Goal: Information Seeking & Learning: Learn about a topic

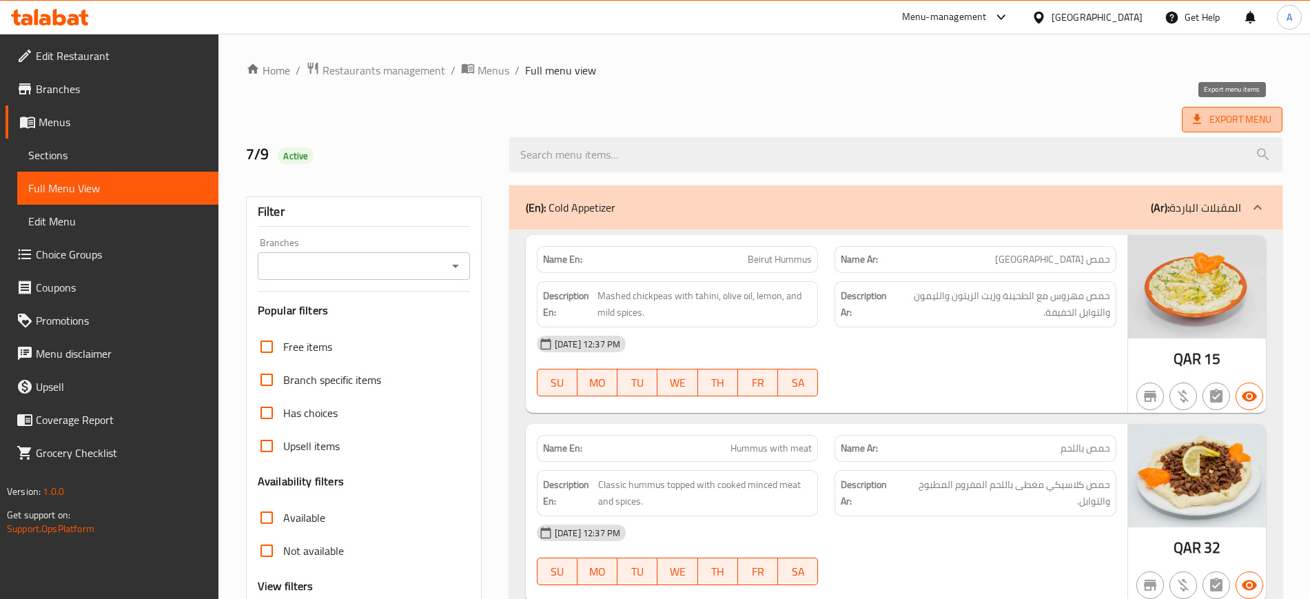
click at [1226, 132] on span "Export Menu" at bounding box center [1232, 119] width 101 height 25
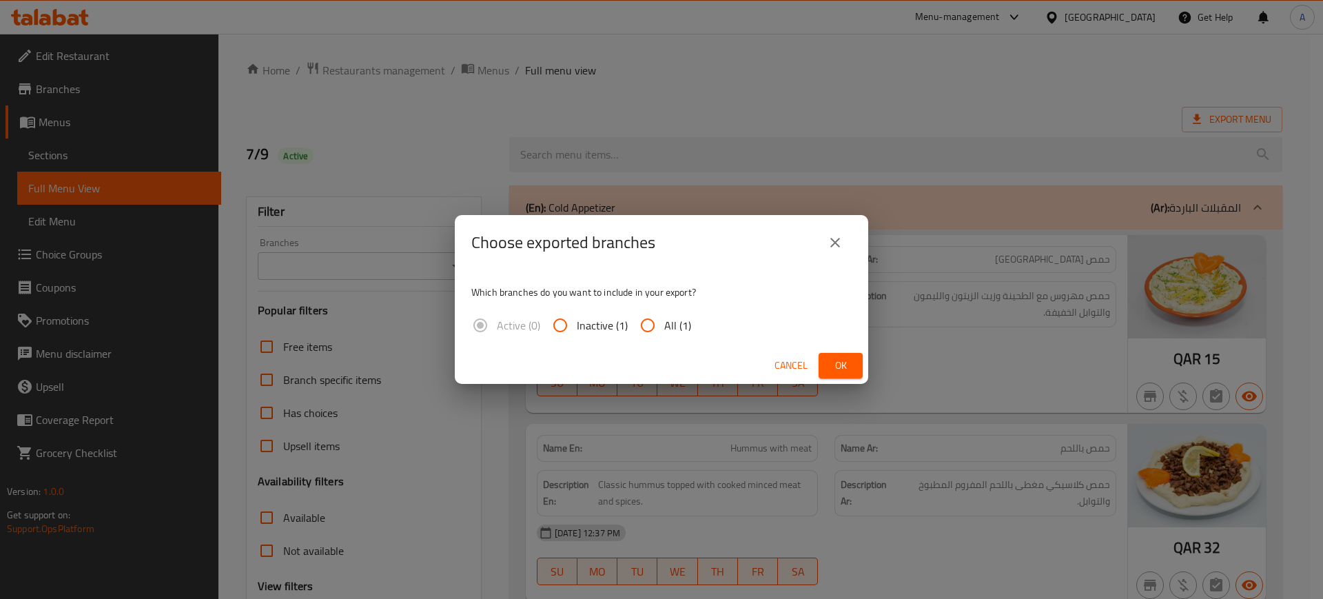
click at [823, 241] on button "close" at bounding box center [834, 242] width 33 height 33
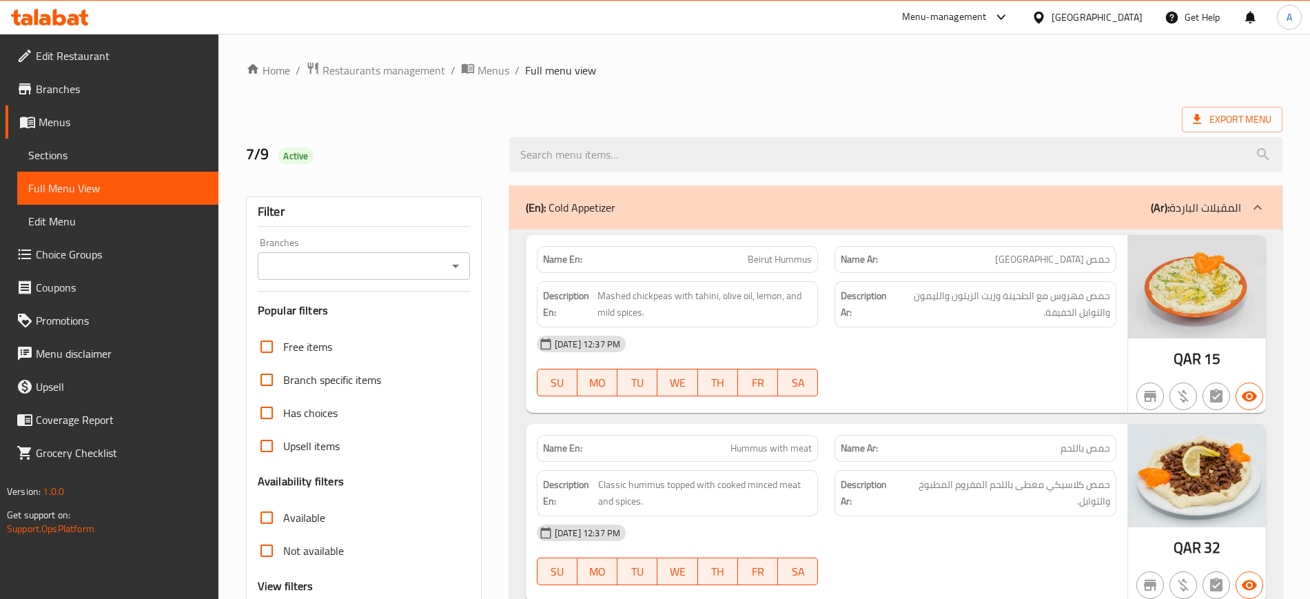
click at [1202, 123] on icon at bounding box center [1197, 119] width 14 height 14
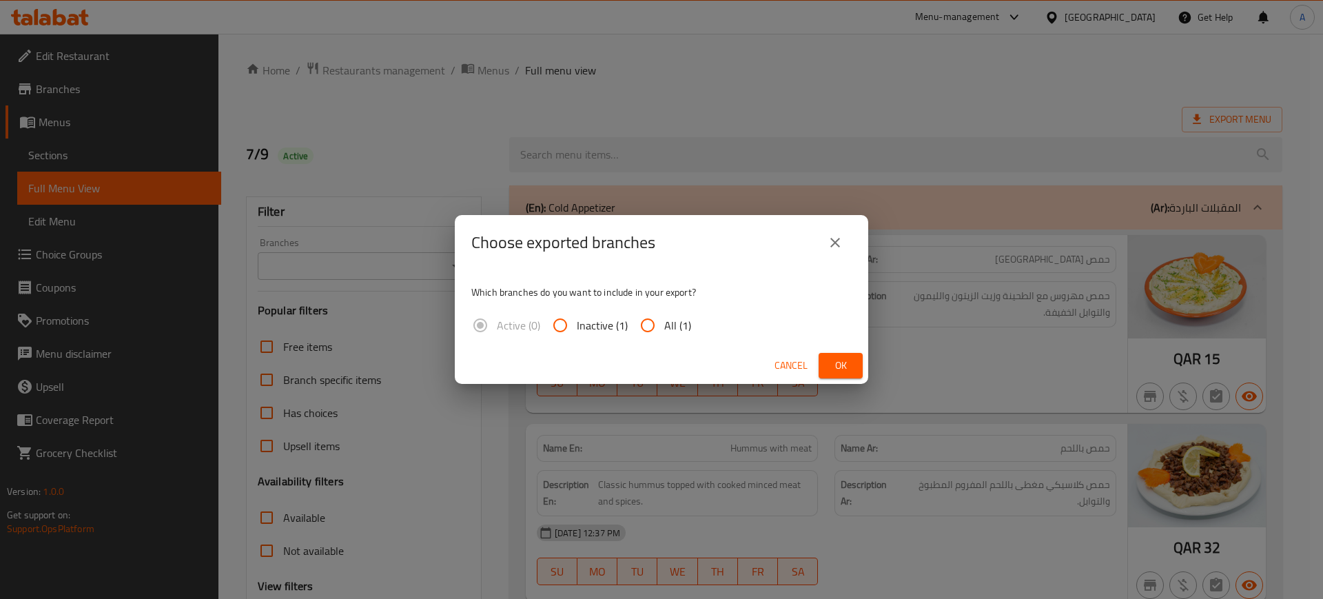
click at [684, 321] on span "All (1)" at bounding box center [677, 325] width 27 height 17
click at [664, 321] on input "All (1)" at bounding box center [647, 325] width 33 height 33
radio input "true"
click at [821, 369] on button "Ok" at bounding box center [840, 365] width 44 height 25
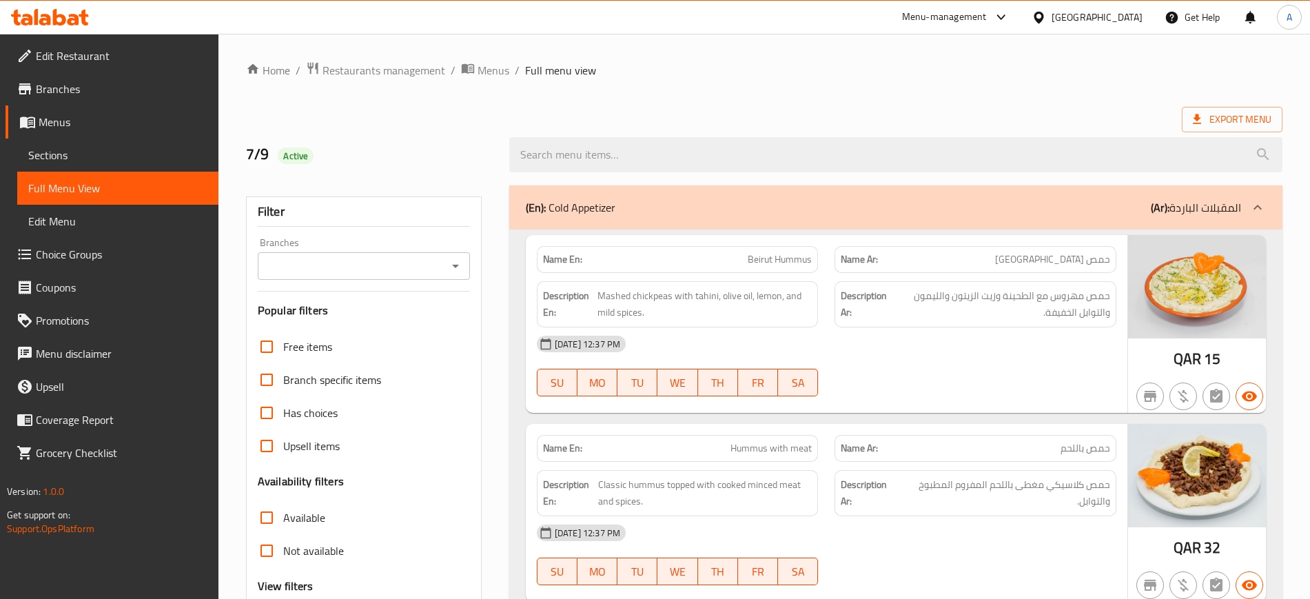
drag, startPoint x: 1097, startPoint y: 544, endPoint x: 1096, endPoint y: 203, distance: 341.0
click at [1037, 64] on ol "Home / Restaurants management / Menus / Full menu view" at bounding box center [764, 70] width 1036 height 18
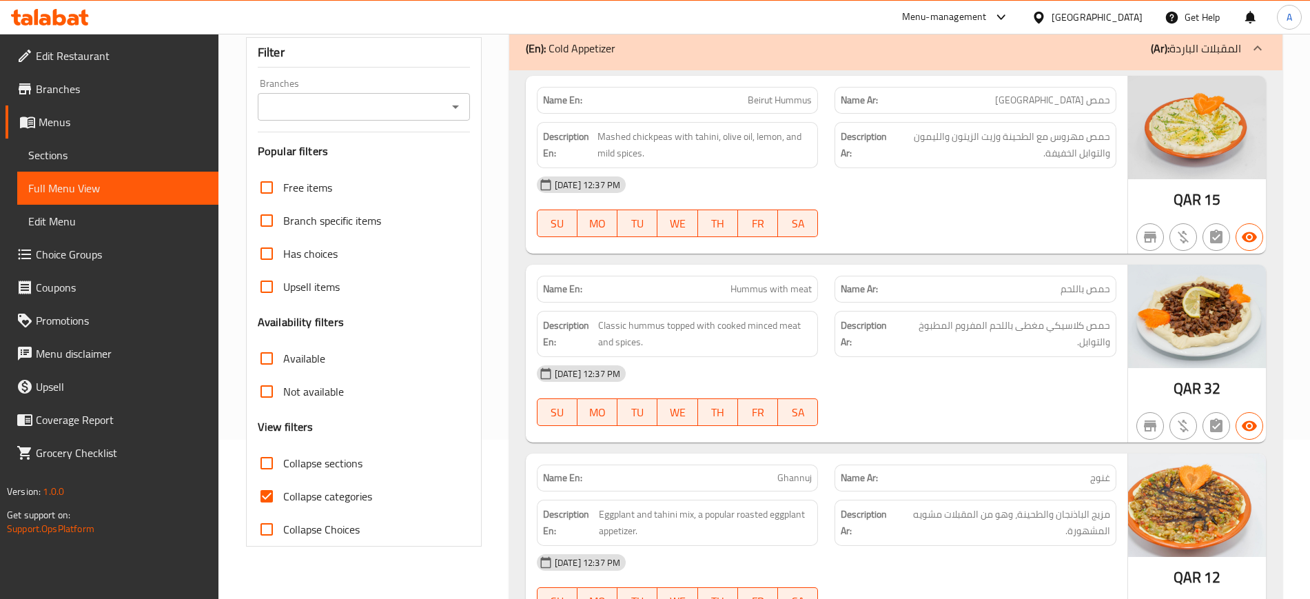
scroll to position [258, 0]
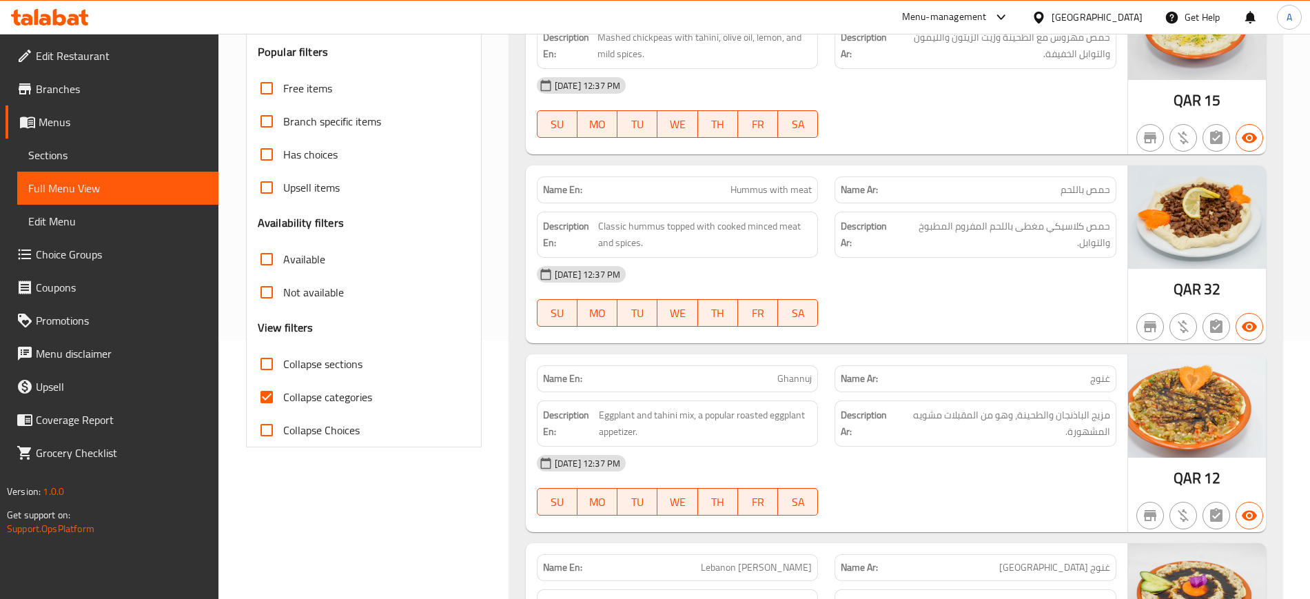
click at [384, 404] on div "Collapse categories" at bounding box center [364, 396] width 212 height 33
click at [353, 402] on span "Collapse categories" at bounding box center [327, 397] width 89 height 17
click at [283, 402] on input "Collapse categories" at bounding box center [266, 396] width 33 height 33
checkbox input "false"
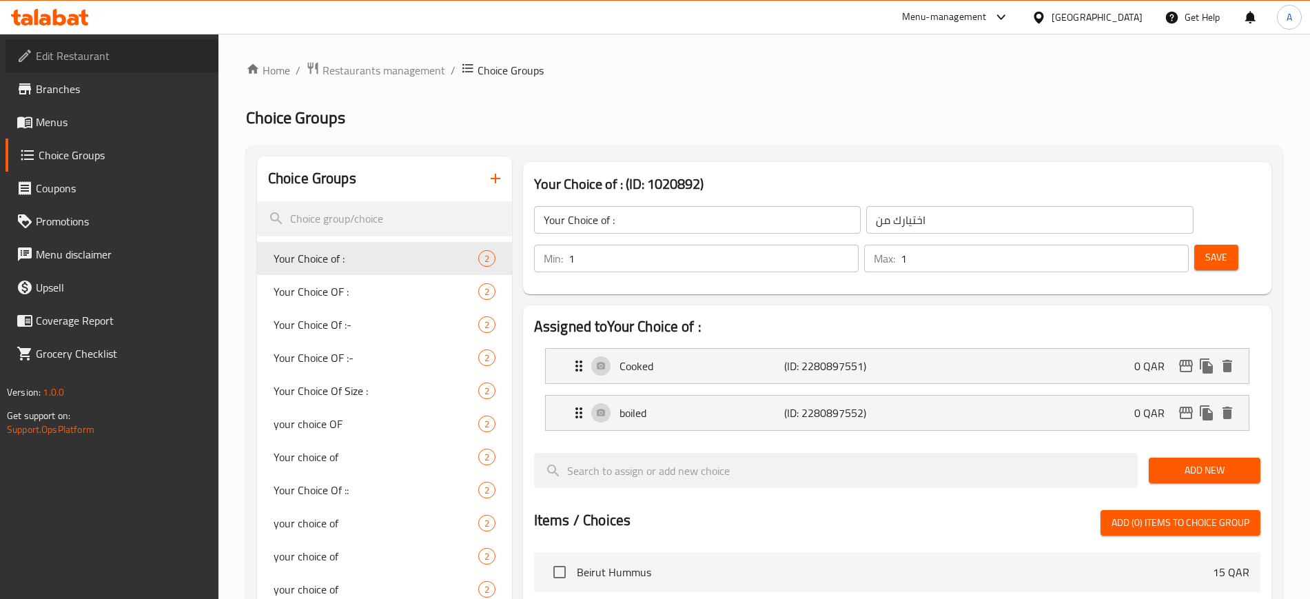
click at [103, 51] on span "Edit Restaurant" at bounding box center [122, 56] width 172 height 17
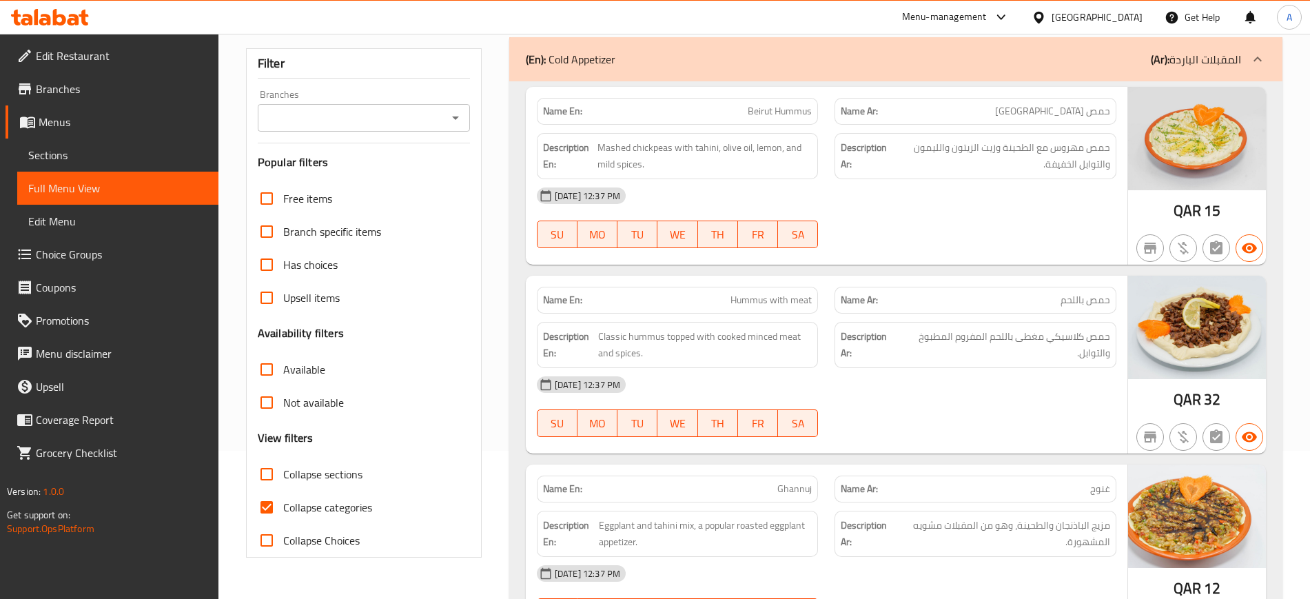
scroll to position [258, 0]
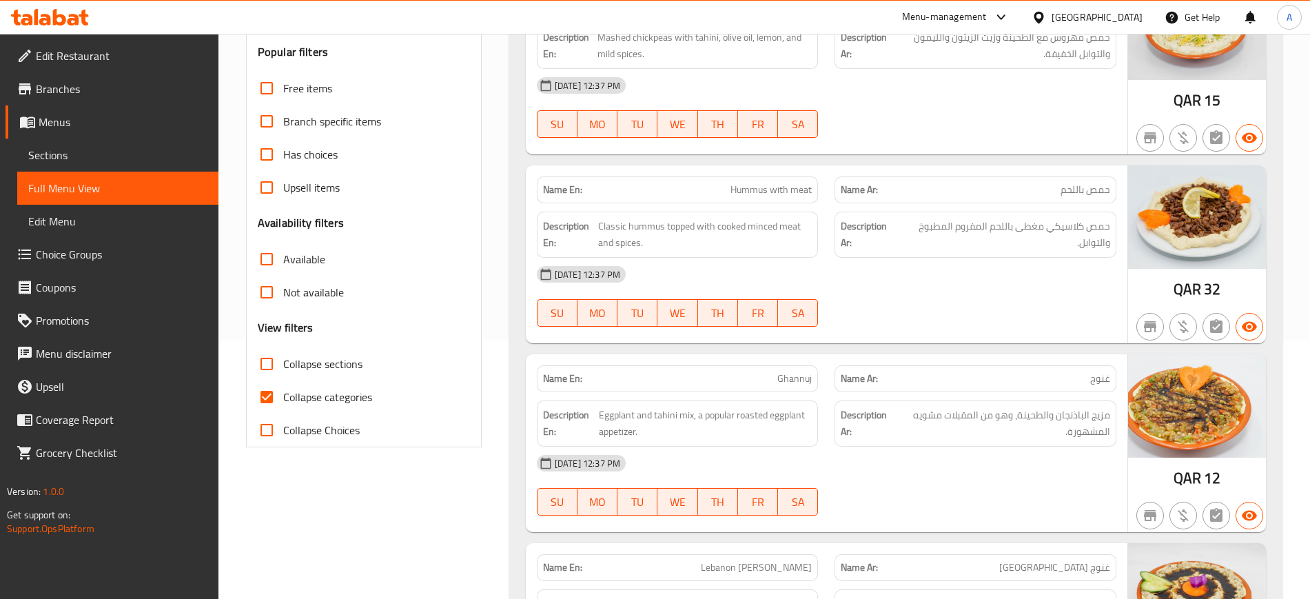
click at [378, 395] on div "Collapse categories" at bounding box center [364, 396] width 212 height 33
click at [362, 397] on span "Collapse categories" at bounding box center [327, 397] width 89 height 17
click at [283, 397] on input "Collapse categories" at bounding box center [266, 396] width 33 height 33
checkbox input "false"
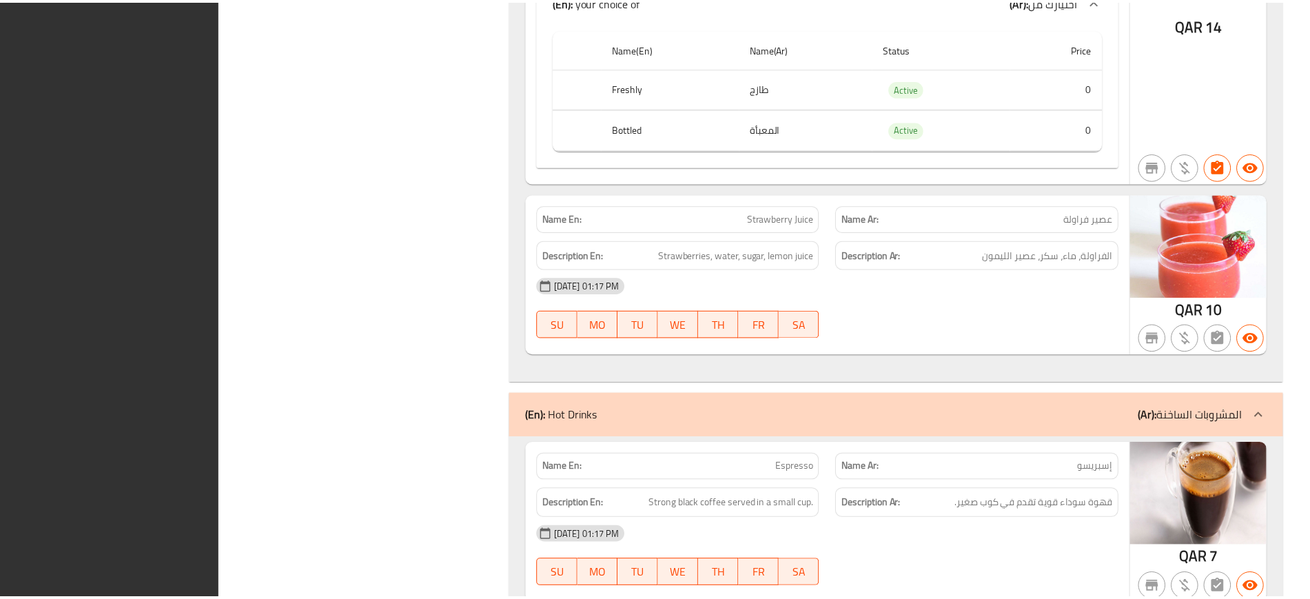
scroll to position [15708, 0]
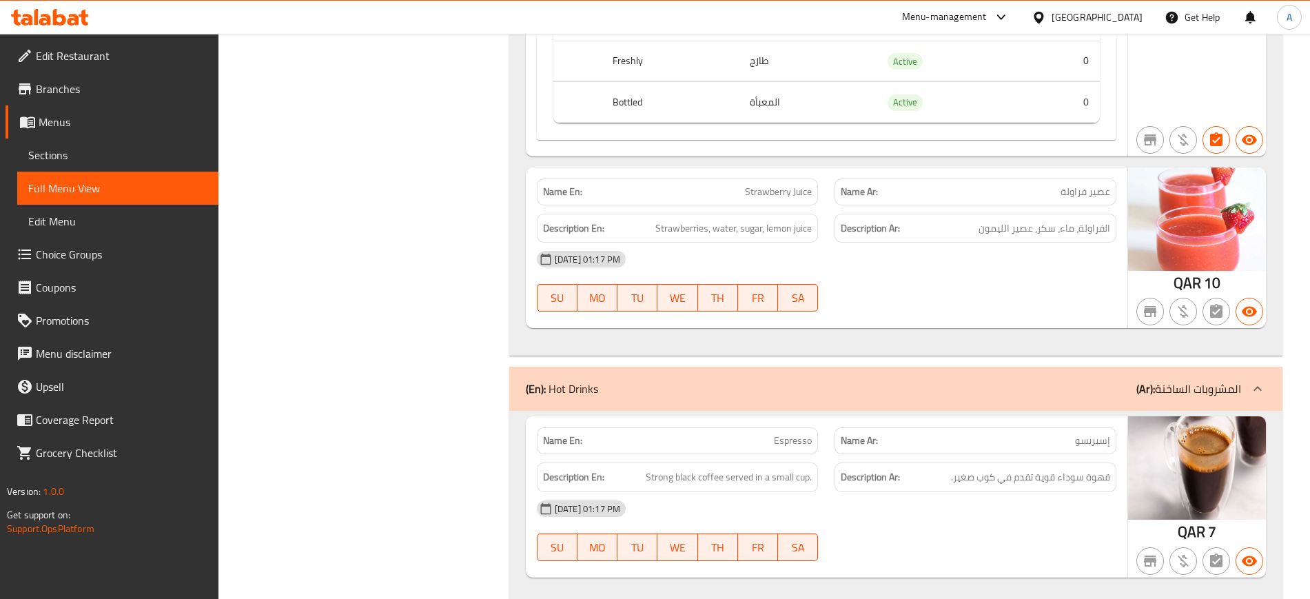
click at [38, 50] on span "Edit Restaurant" at bounding box center [122, 56] width 172 height 17
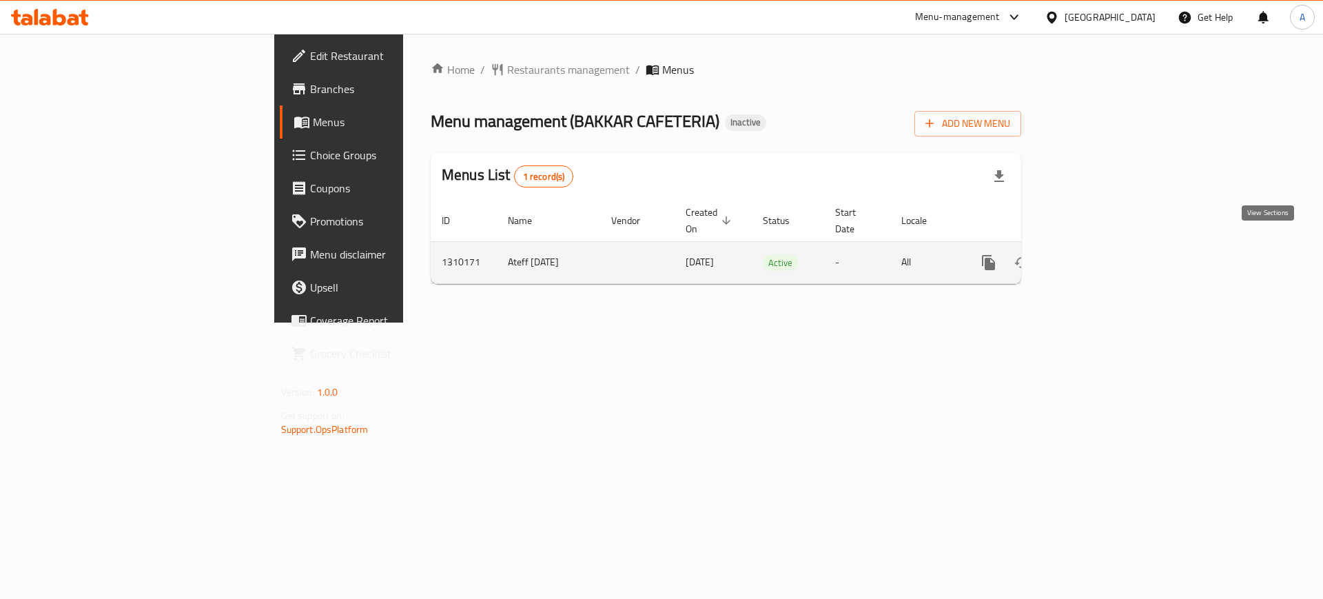
click at [1096, 254] on icon "enhanced table" at bounding box center [1088, 262] width 17 height 17
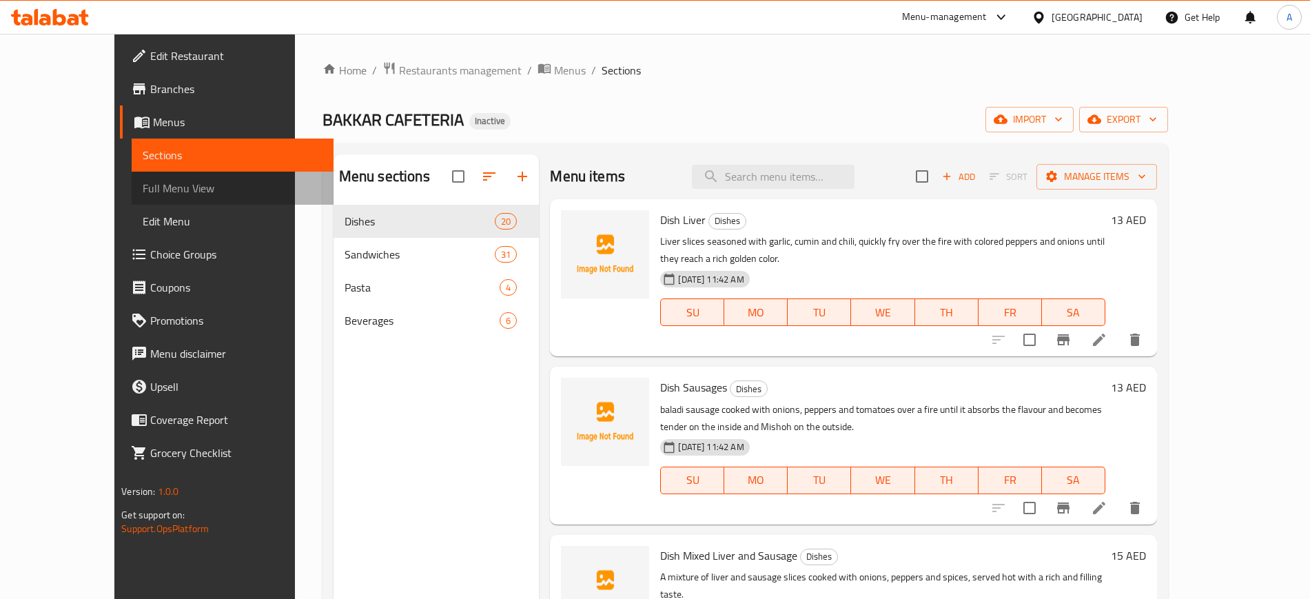
click at [143, 193] on span "Full Menu View" at bounding box center [232, 188] width 179 height 17
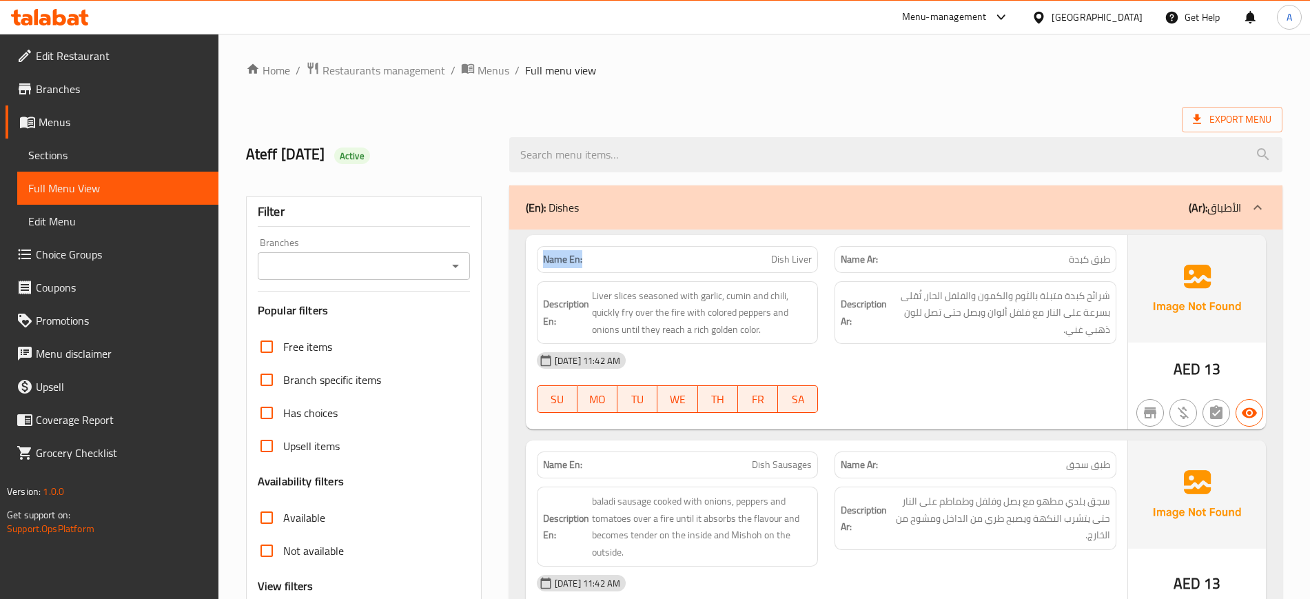
drag, startPoint x: 586, startPoint y: 251, endPoint x: 520, endPoint y: 256, distance: 65.6
copy strong "Name En:"
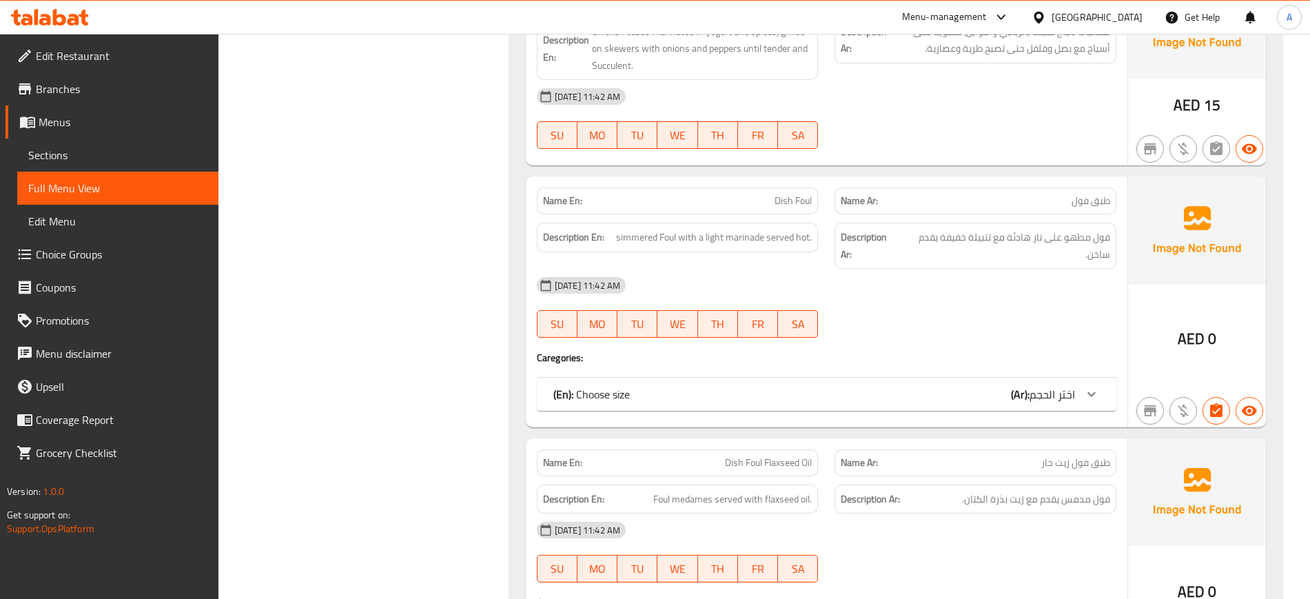
scroll to position [1378, 0]
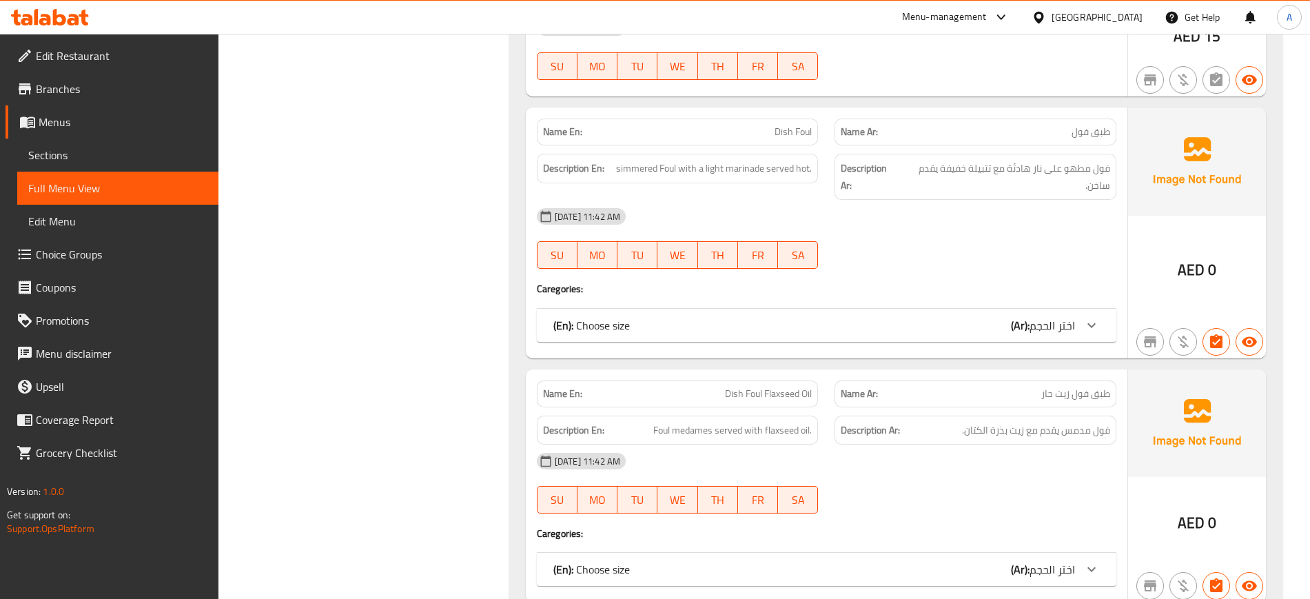
click at [776, 331] on div "(En): Choose size (Ar): اختر الحجم" at bounding box center [814, 325] width 522 height 17
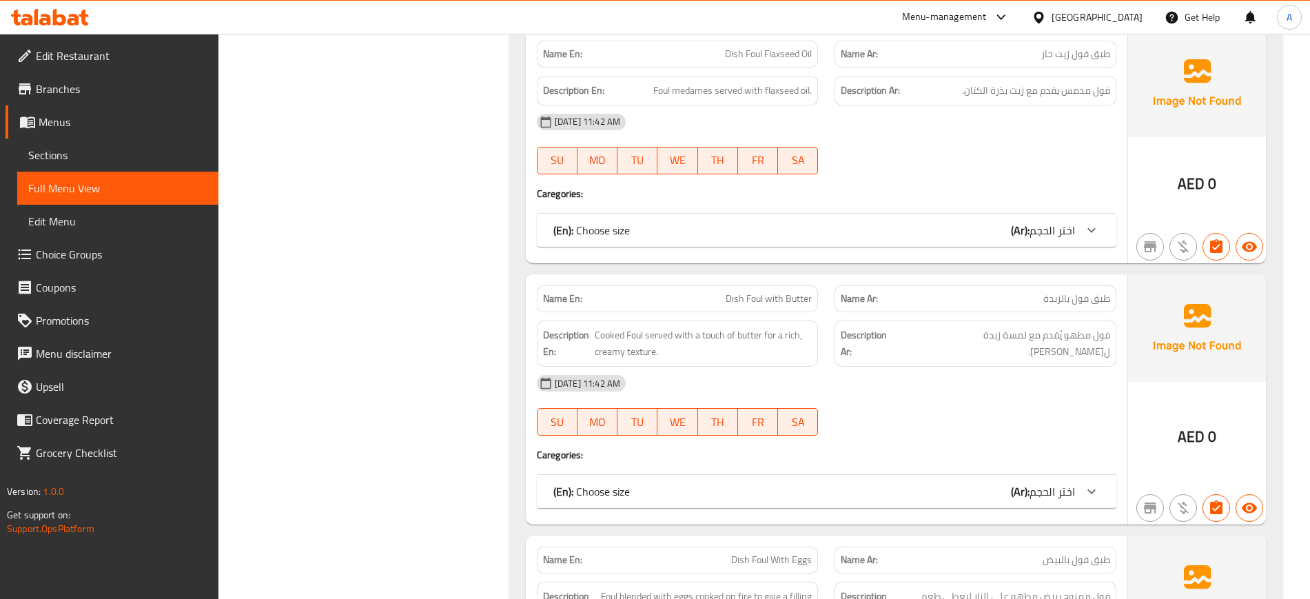
scroll to position [1981, 0]
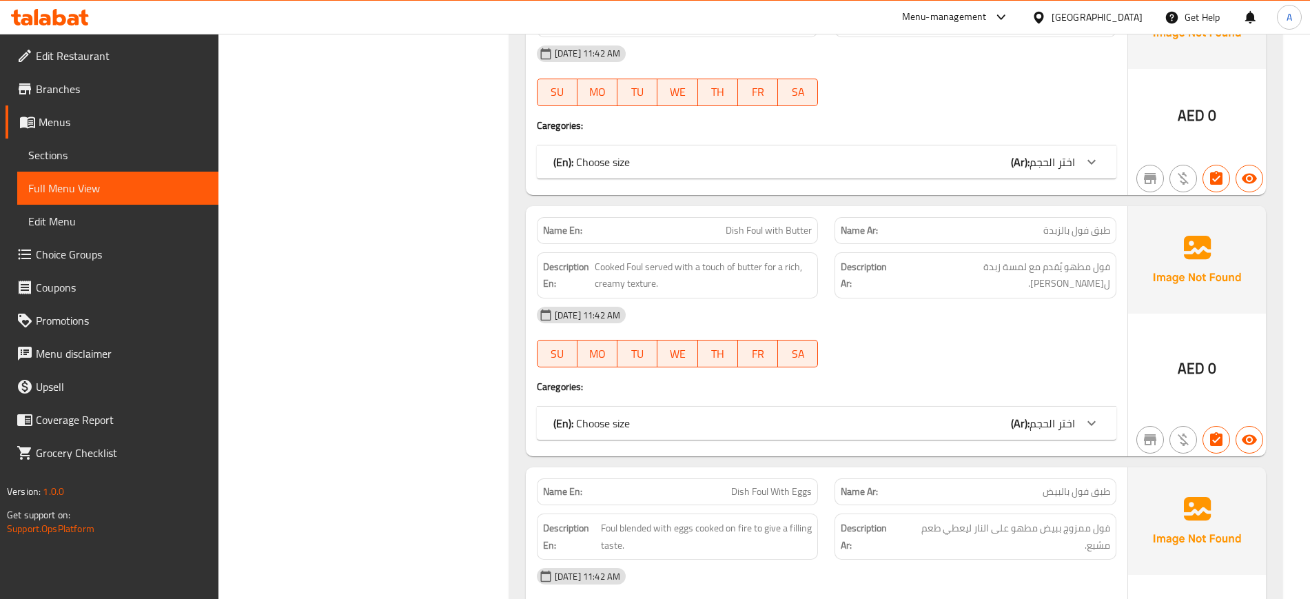
click at [806, 154] on div "(En): Choose size (Ar): اختر الحجم" at bounding box center [814, 162] width 522 height 17
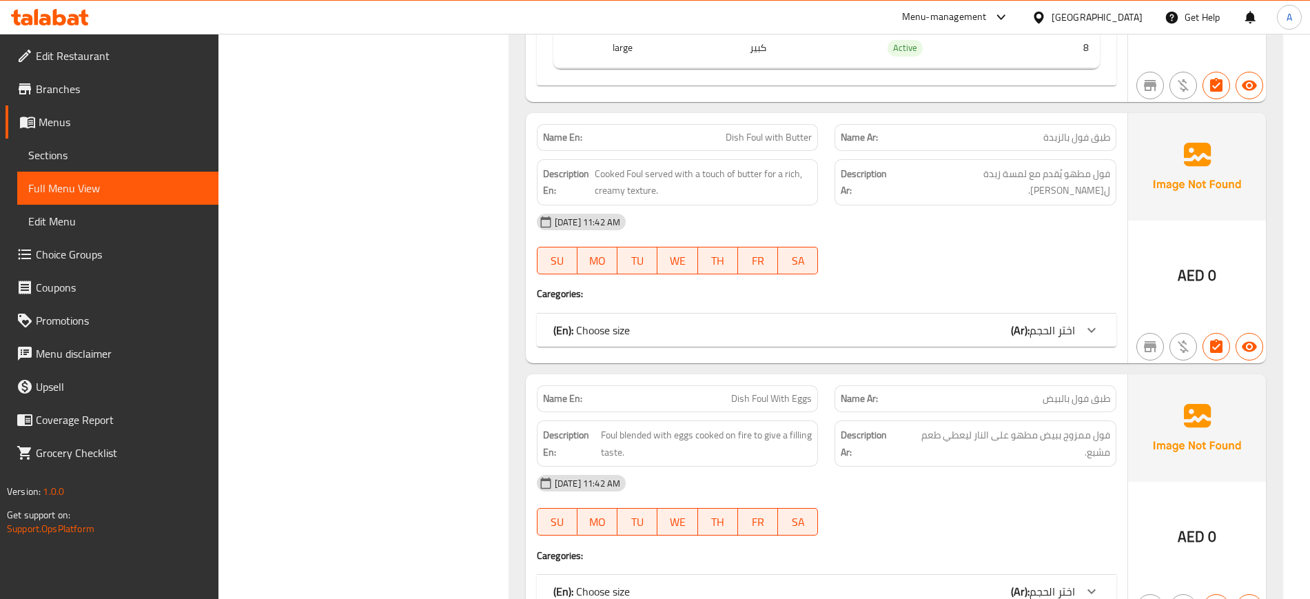
scroll to position [2411, 0]
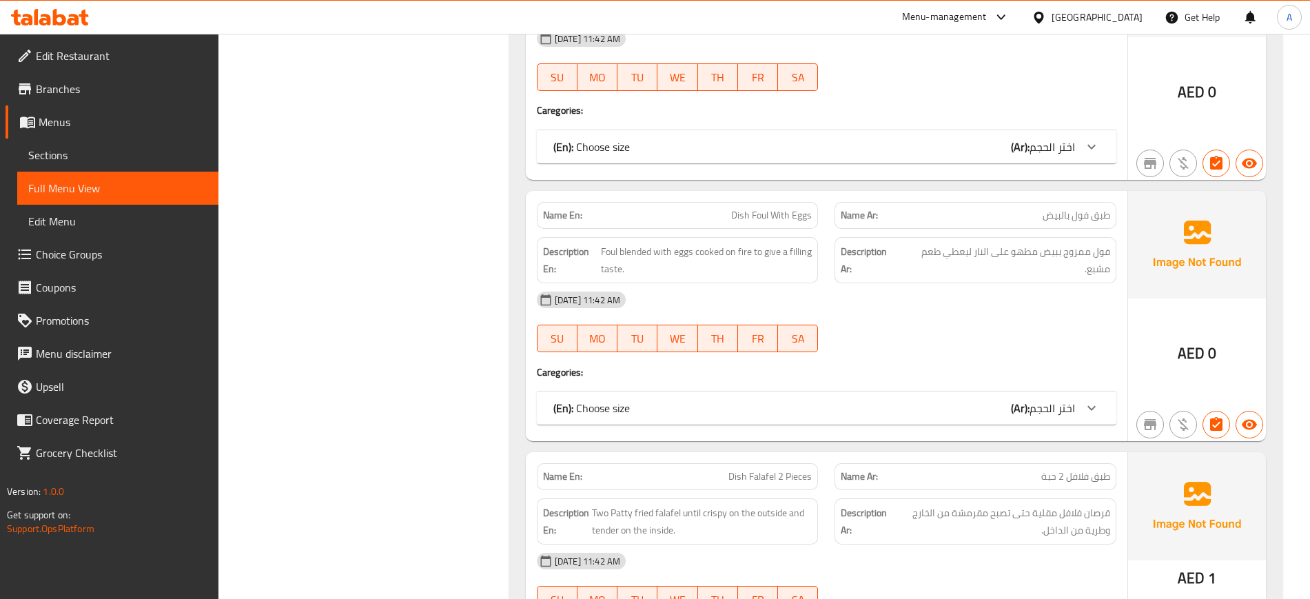
click at [805, 153] on div "(En): Choose size (Ar): اختر الحجم" at bounding box center [814, 146] width 522 height 17
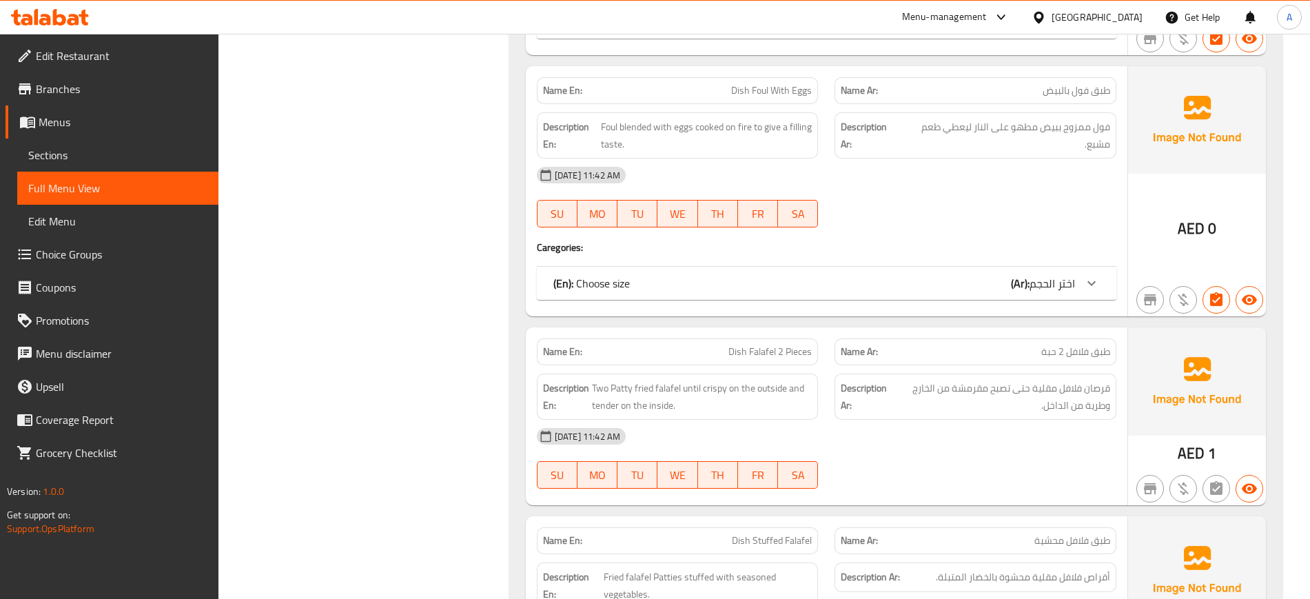
scroll to position [2756, 0]
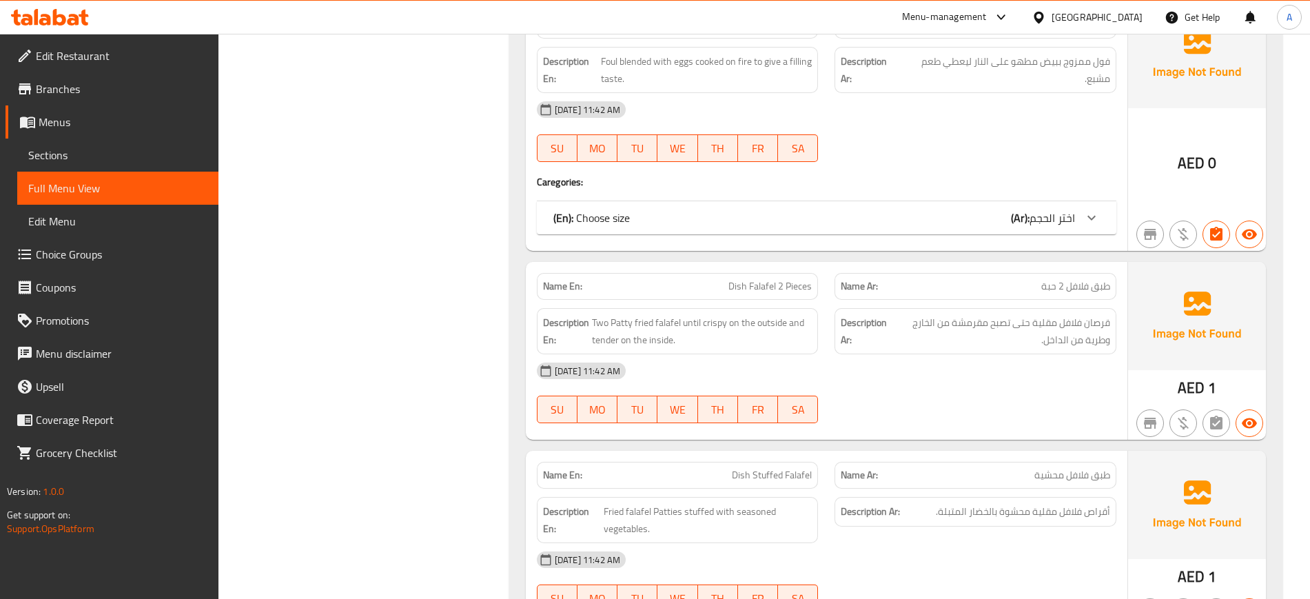
click at [807, 224] on div "(En): Choose size (Ar): اختر الحجم" at bounding box center [814, 217] width 522 height 17
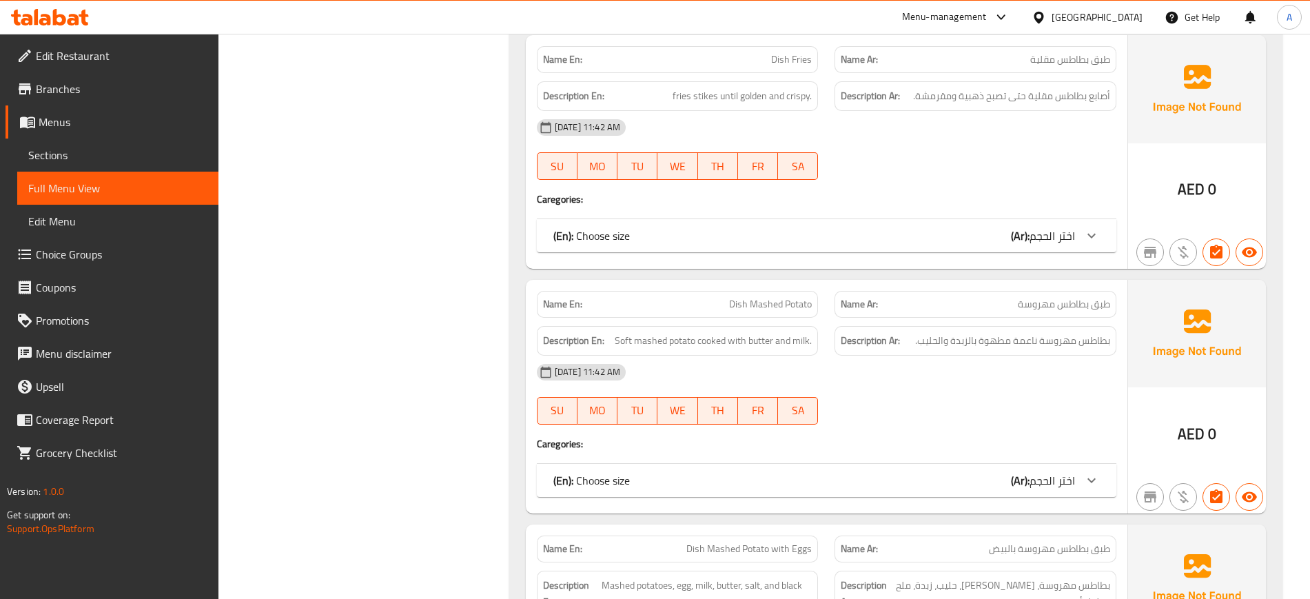
click at [812, 221] on div "(En): Choose size (Ar): اختر الحجم" at bounding box center [826, 235] width 579 height 33
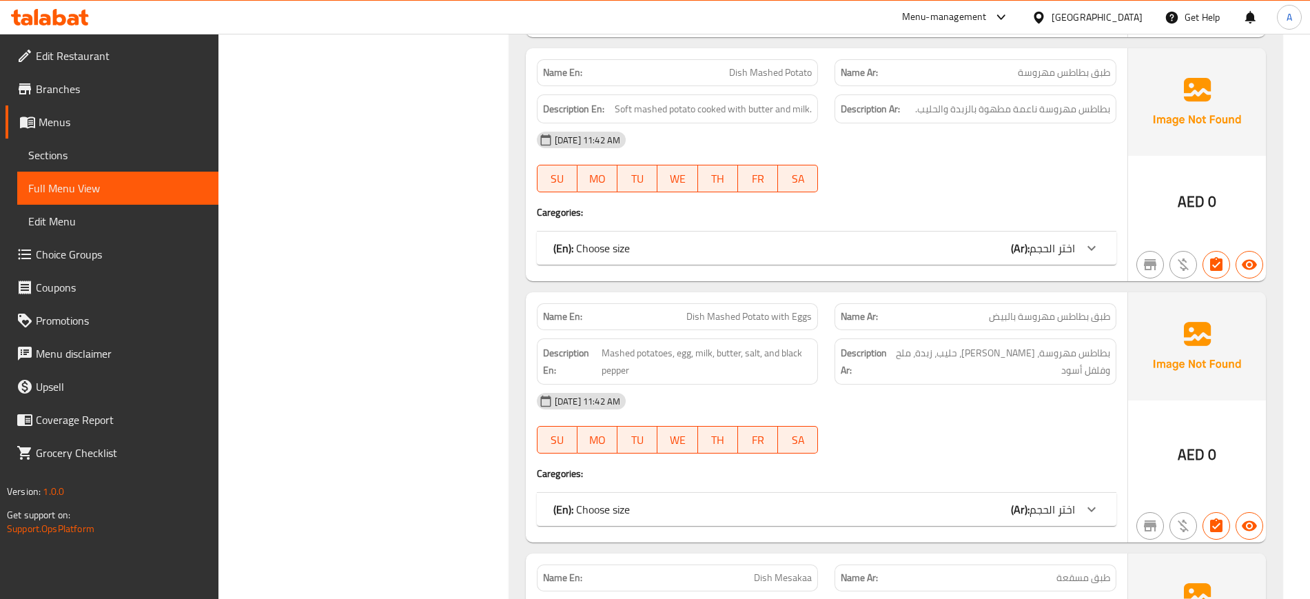
scroll to position [4220, 0]
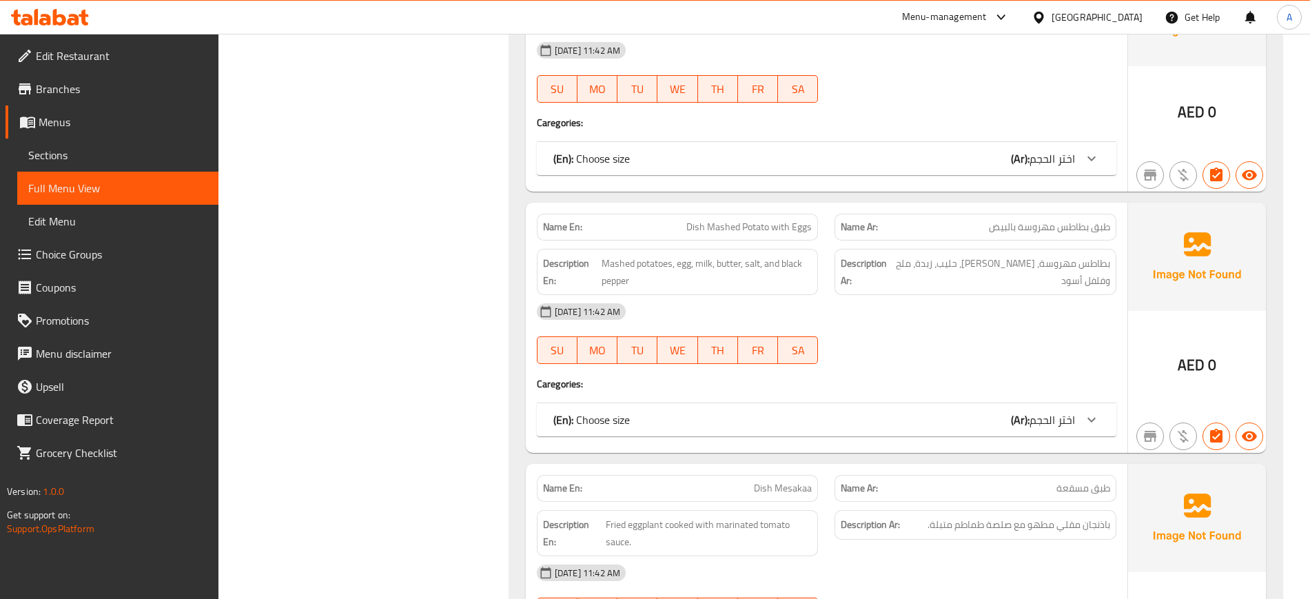
click at [784, 154] on div "(En): Choose size (Ar): اختر الحجم" at bounding box center [814, 158] width 522 height 17
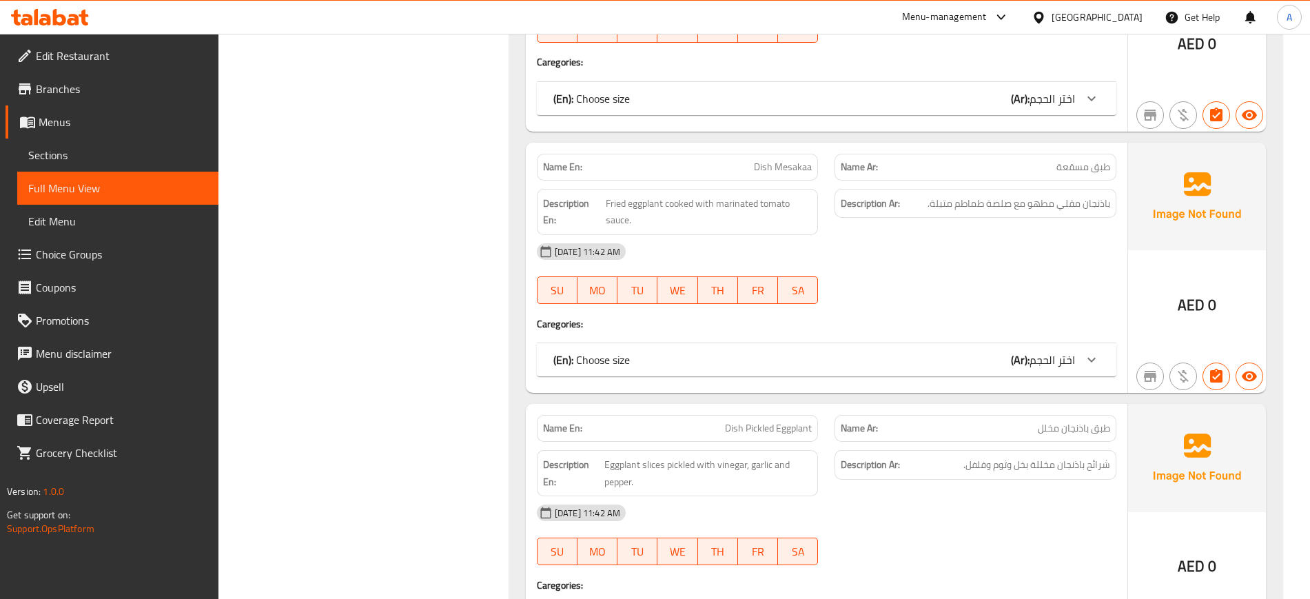
click at [796, 121] on div "Name En: Dish Mashed Potato with Eggs Name Ar: طبق بطاطس مهروسة بالبيض Descript…" at bounding box center [826, 7] width 601 height 250
click at [790, 111] on div "(En): Choose size (Ar): اختر الحجم" at bounding box center [826, 98] width 579 height 33
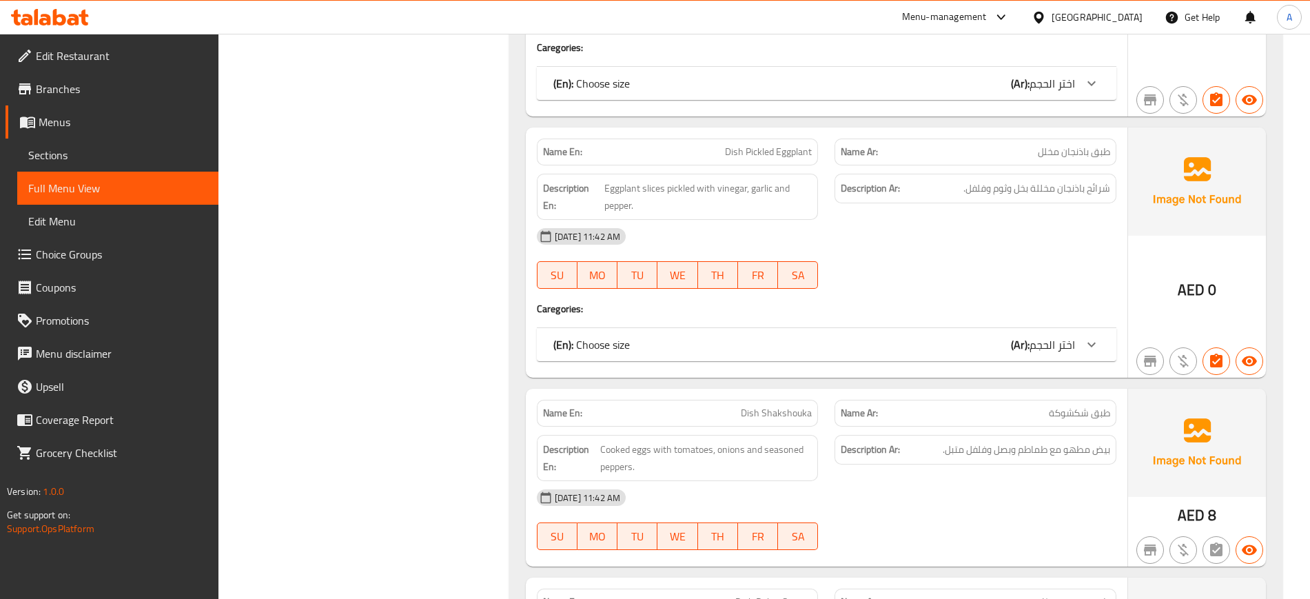
click at [809, 79] on div "(En): Choose size (Ar): اختر الحجم" at bounding box center [814, 83] width 522 height 17
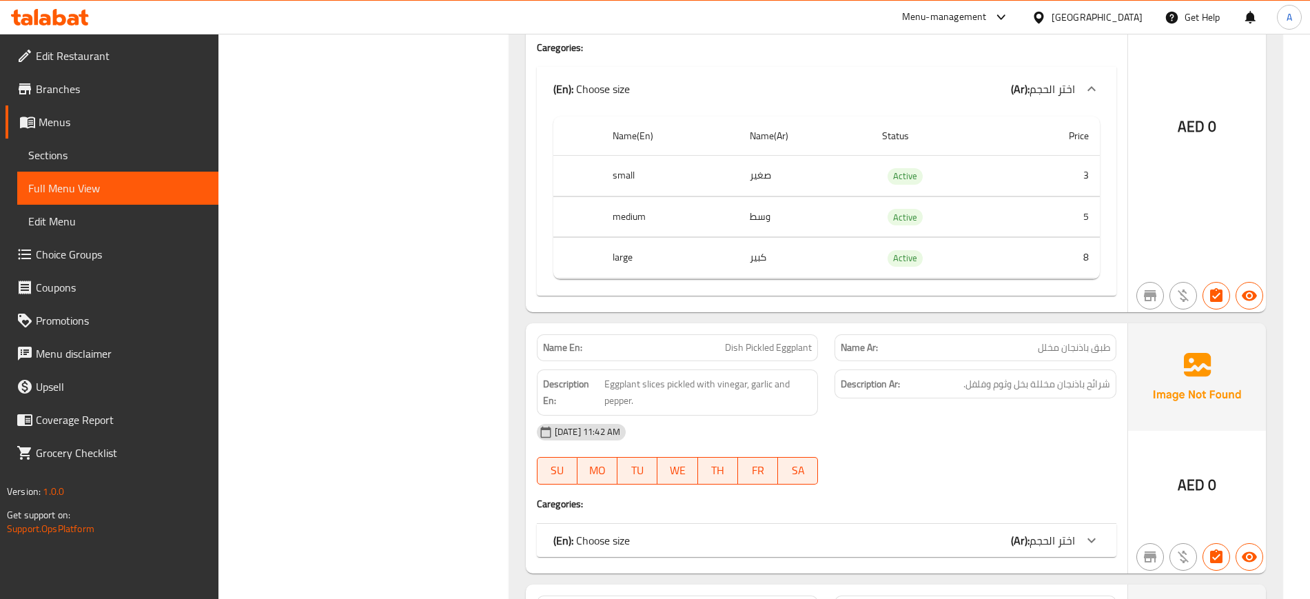
scroll to position [5425, 0]
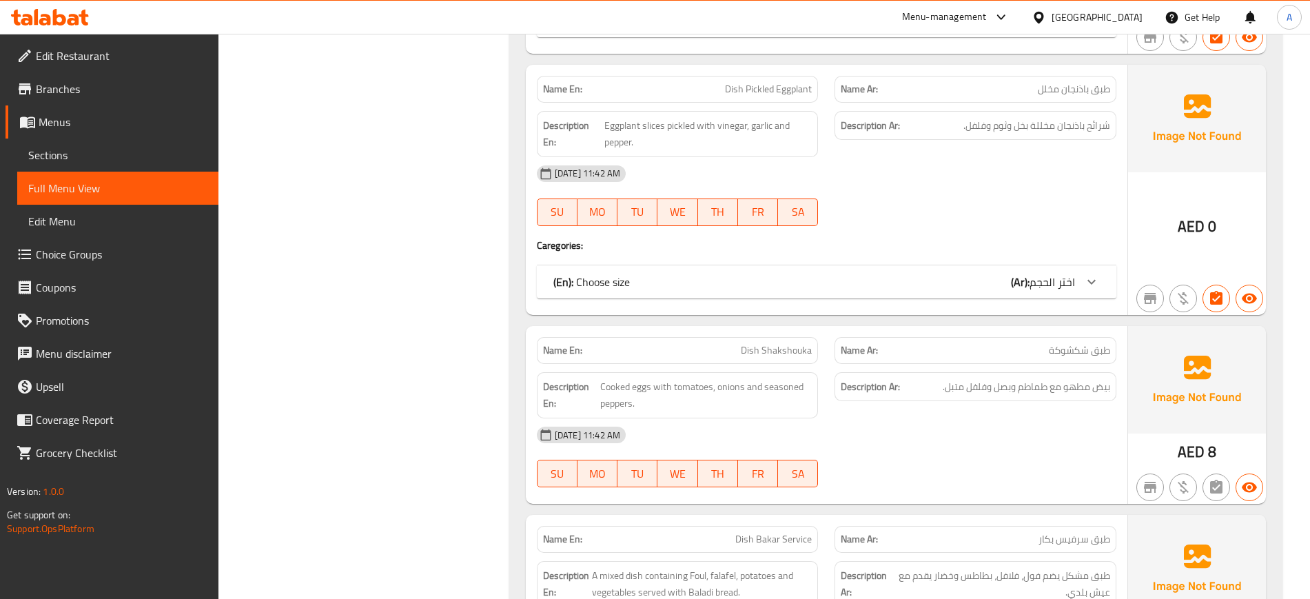
click at [803, 268] on div "(En): Choose size (Ar): اختر الحجم" at bounding box center [826, 281] width 579 height 33
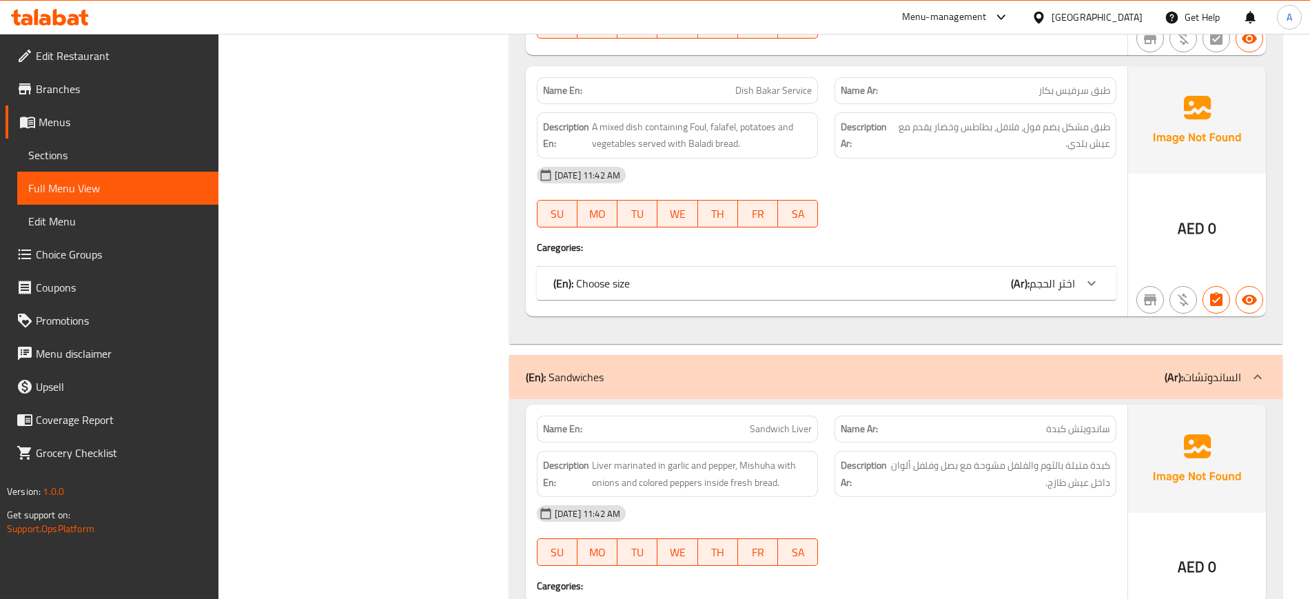
scroll to position [5856, 0]
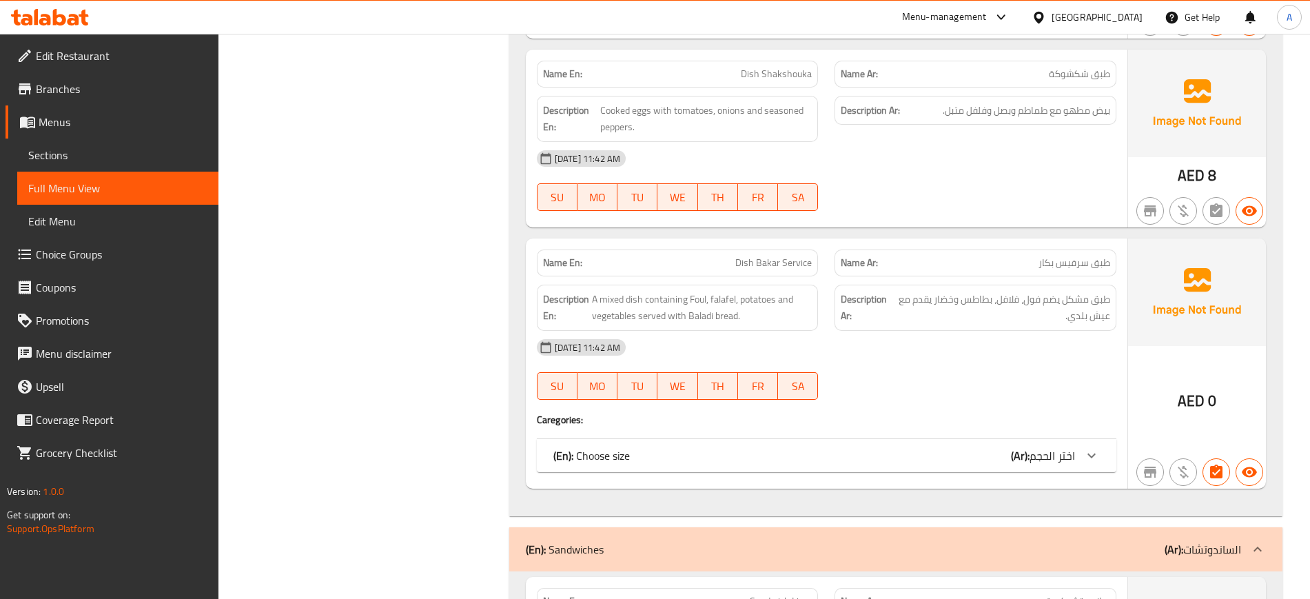
click at [787, 446] on div "(En): Choose size (Ar): اختر الحجم" at bounding box center [826, 455] width 579 height 33
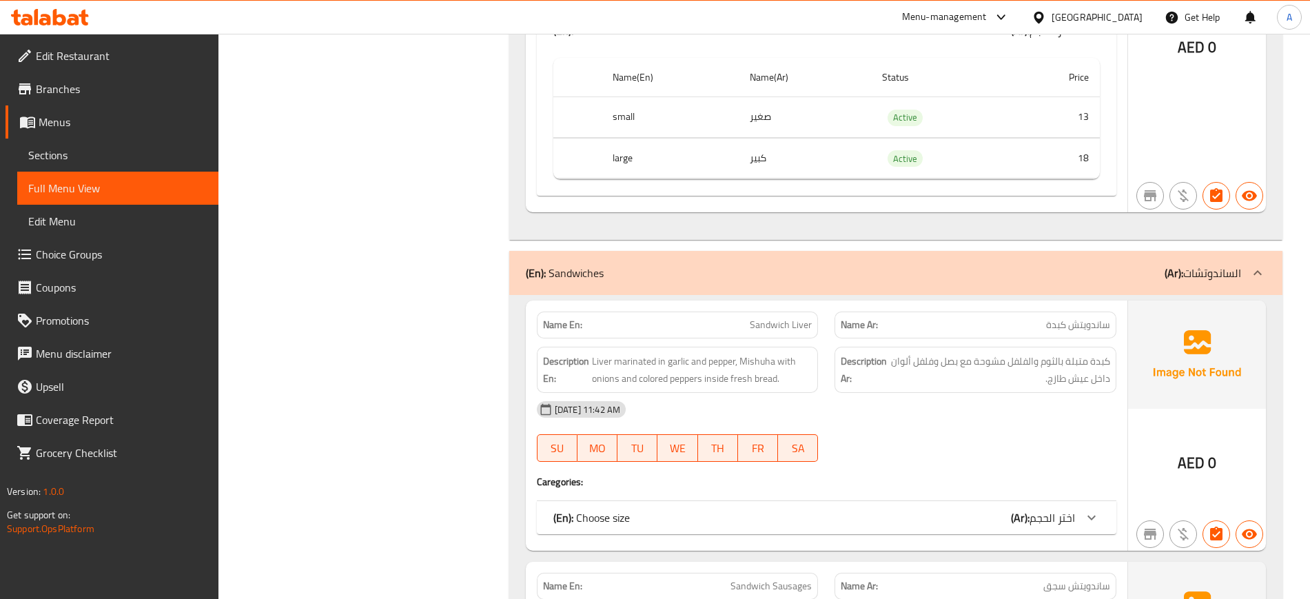
scroll to position [6545, 0]
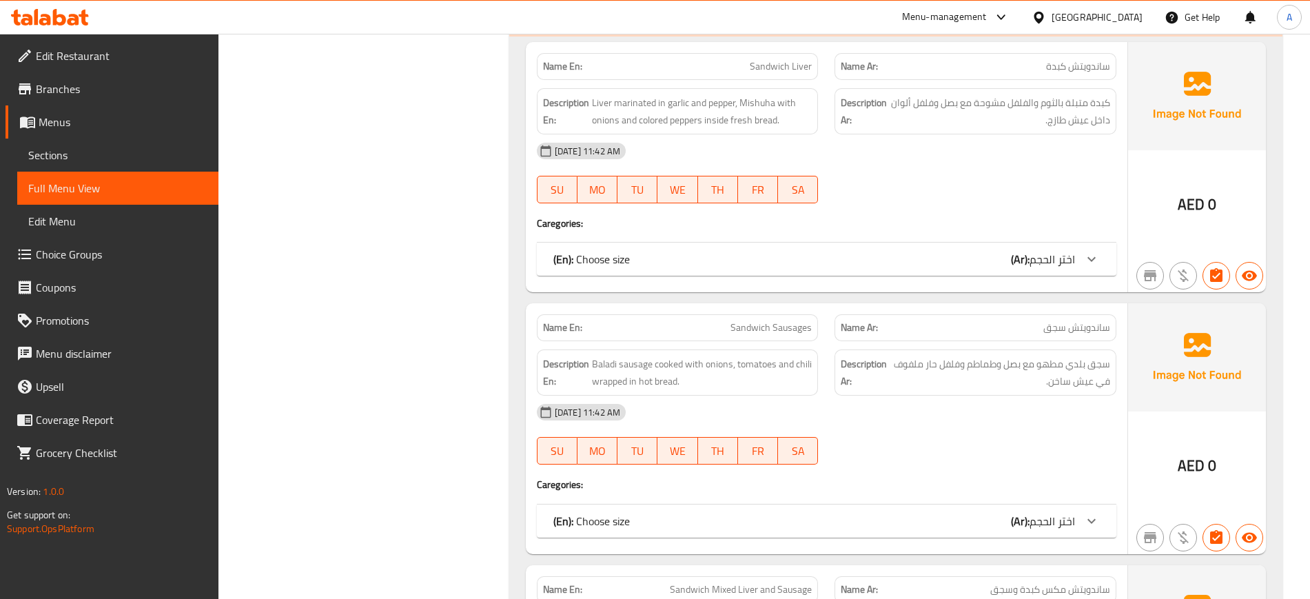
click at [803, 239] on div "Name En: Sandwich Liver Name Ar: ساندويتش كبدة Description En: Liver marinated …" at bounding box center [826, 167] width 601 height 250
click at [802, 249] on div "(En): Choose size (Ar): اختر الحجم" at bounding box center [826, 259] width 579 height 33
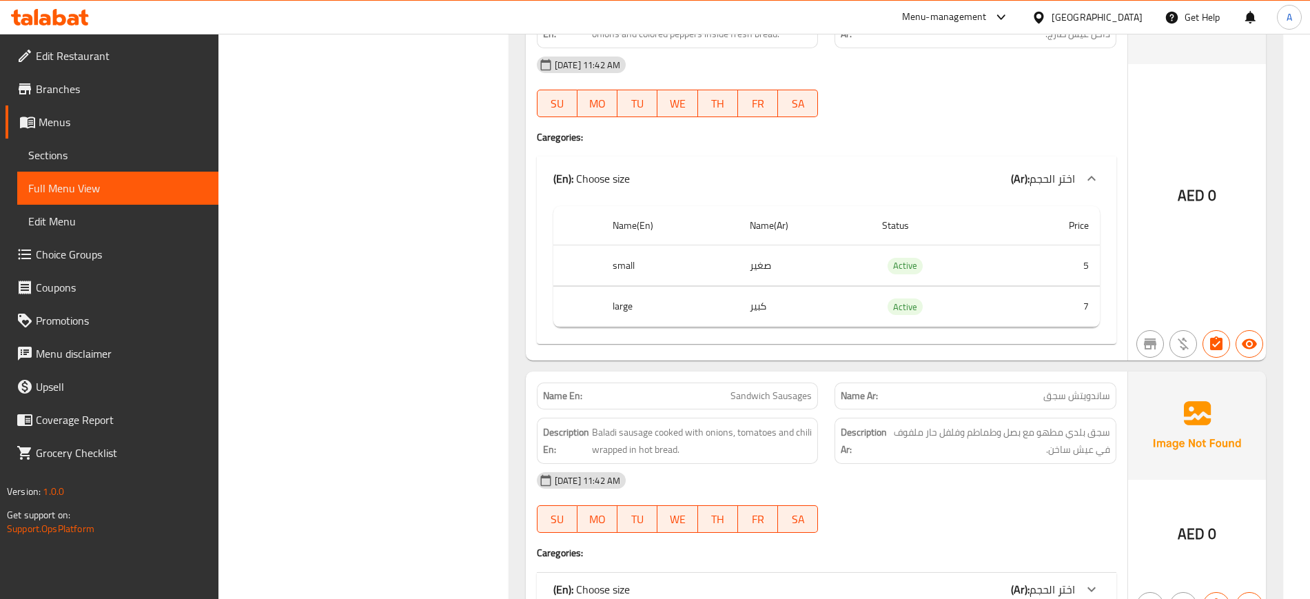
scroll to position [6889, 0]
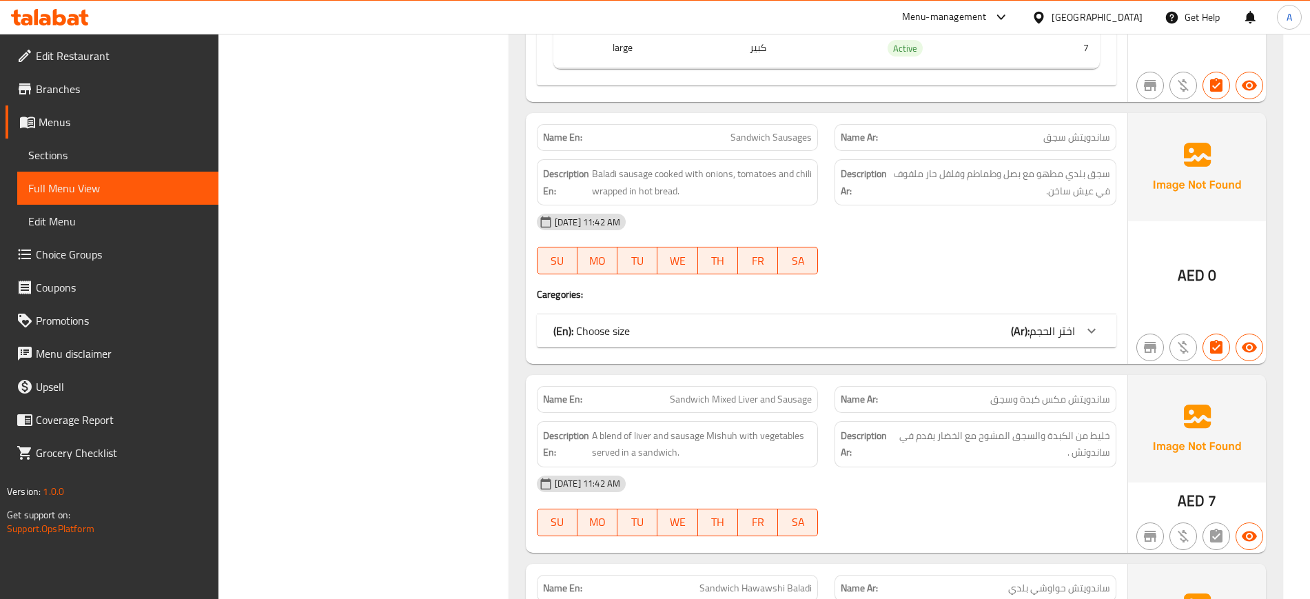
click at [803, 327] on div "(En): Choose size (Ar): اختر الحجم" at bounding box center [814, 330] width 522 height 17
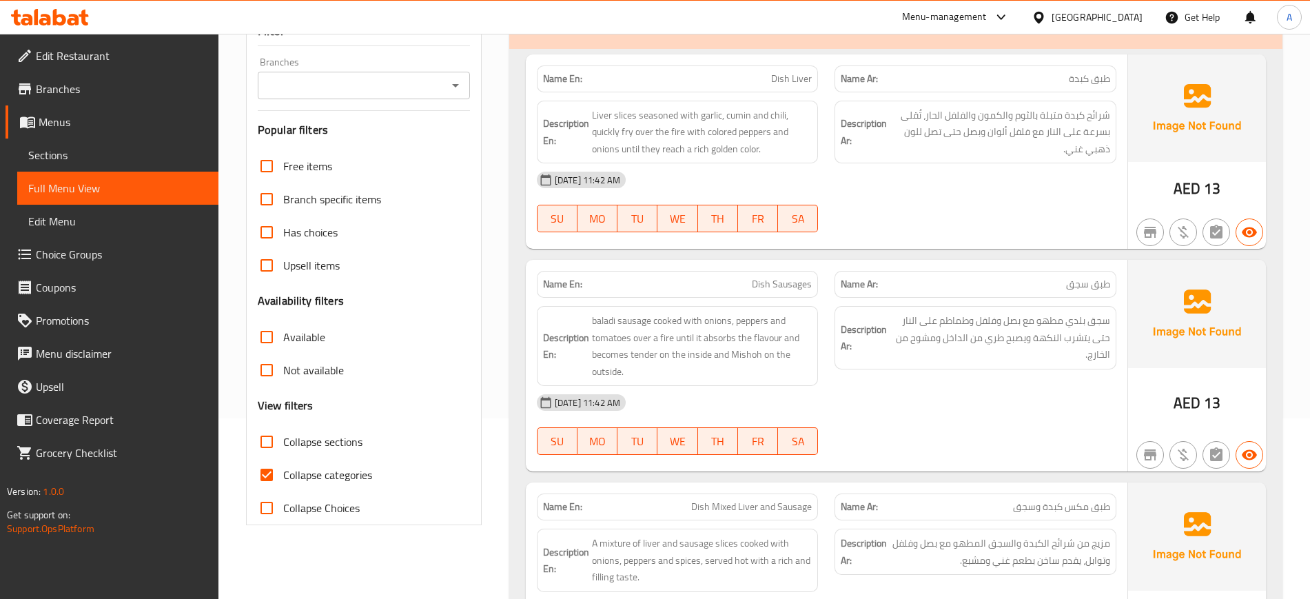
scroll to position [258, 0]
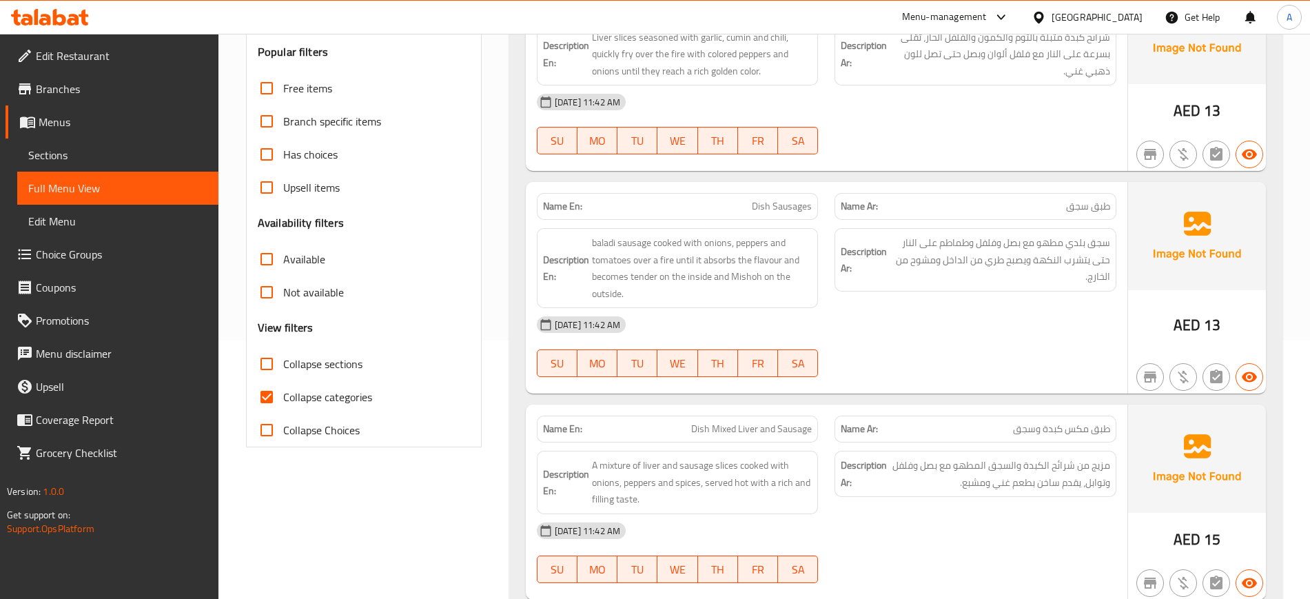
click at [304, 395] on span "Collapse categories" at bounding box center [327, 397] width 89 height 17
click at [283, 395] on input "Collapse categories" at bounding box center [266, 396] width 33 height 33
checkbox input "false"
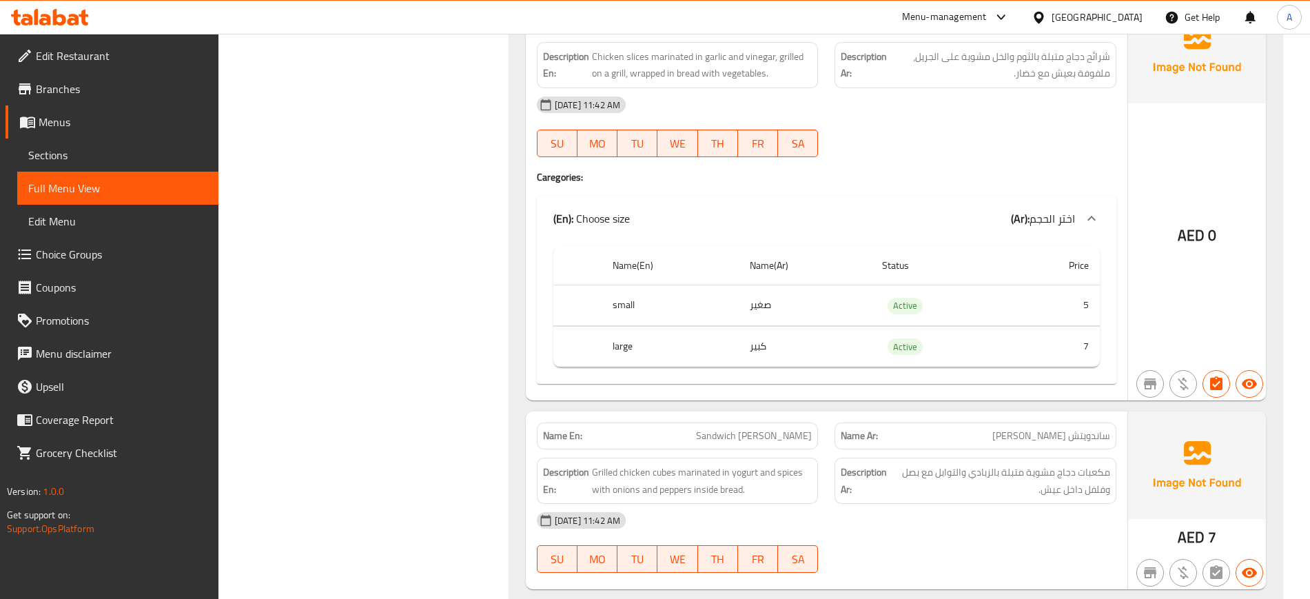
scroll to position [8209, 0]
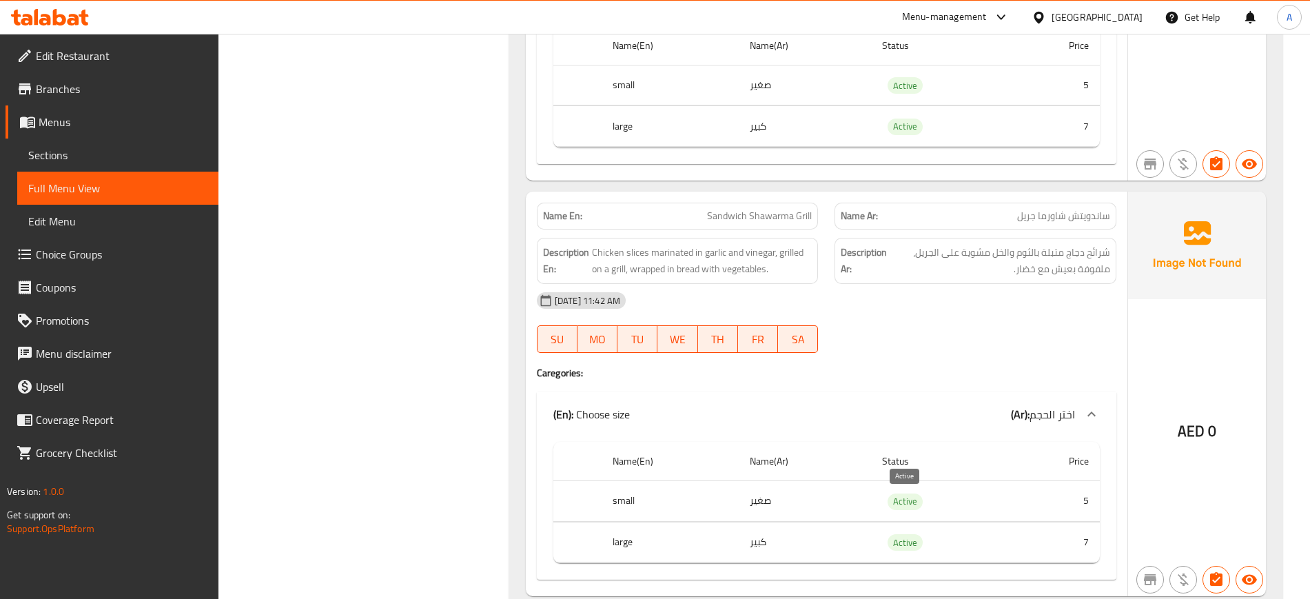
click at [912, 506] on span "Active" at bounding box center [904, 501] width 35 height 16
copy span "Active"
